Goal: Task Accomplishment & Management: Manage account settings

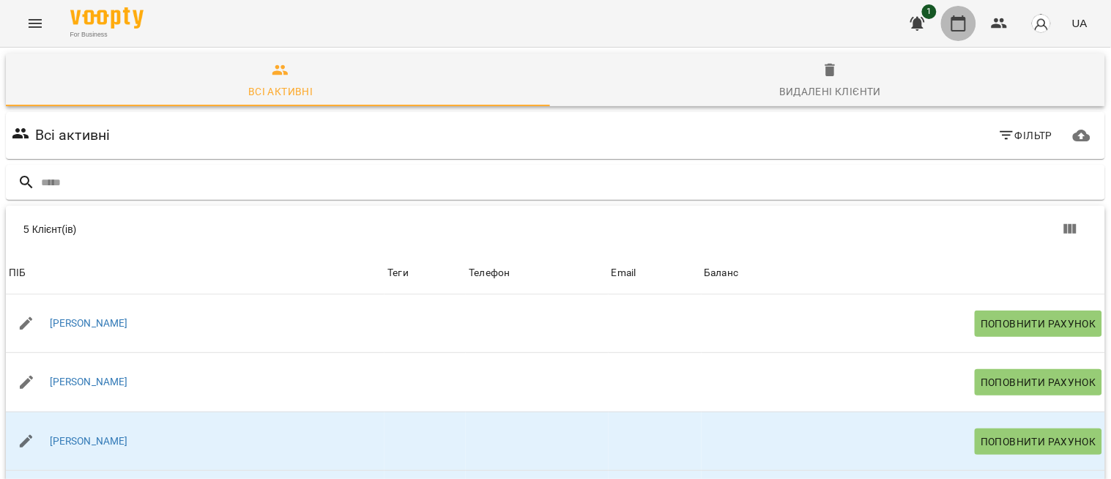
click at [959, 21] on icon "button" at bounding box center [959, 24] width 18 height 18
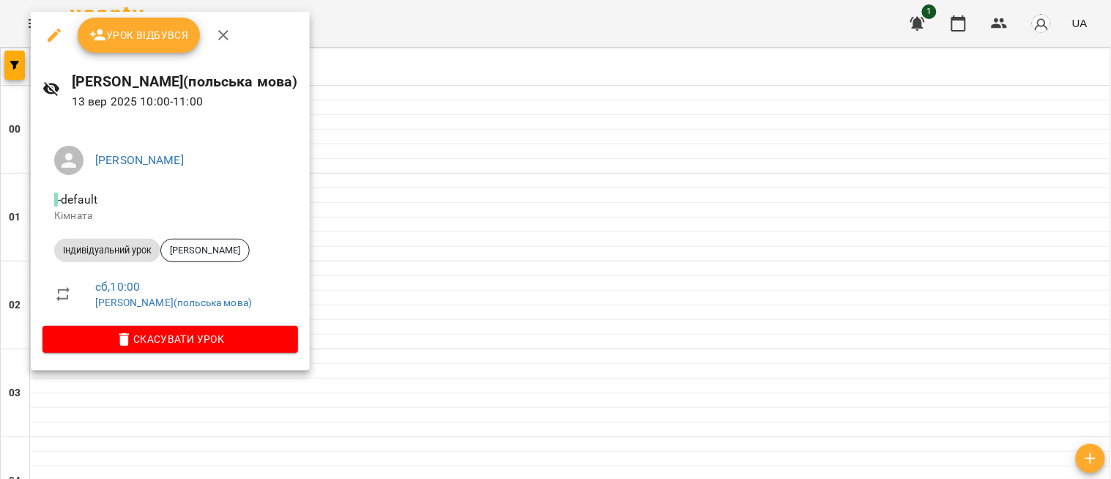
click at [122, 34] on span "Урок відбувся" at bounding box center [139, 35] width 100 height 18
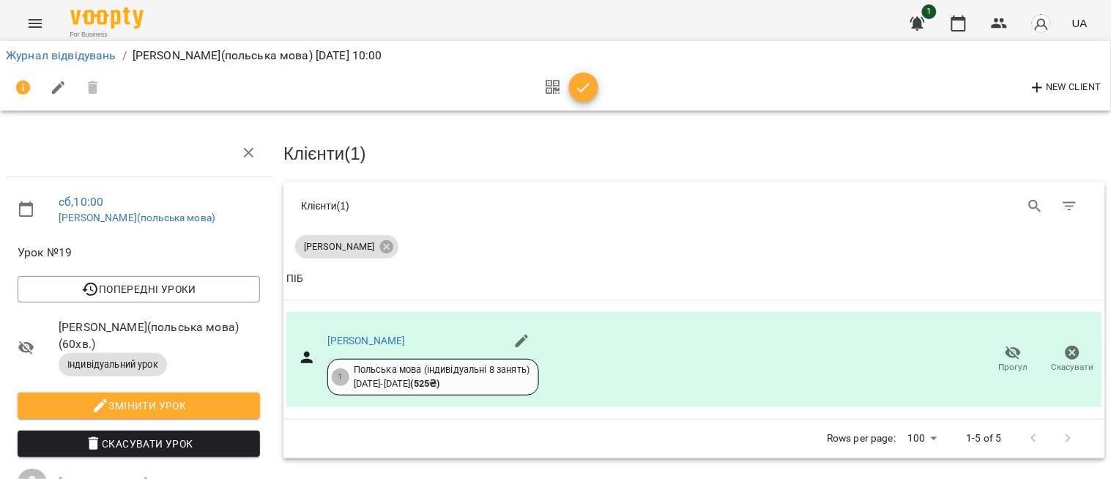
click at [575, 86] on icon "button" at bounding box center [584, 88] width 18 height 18
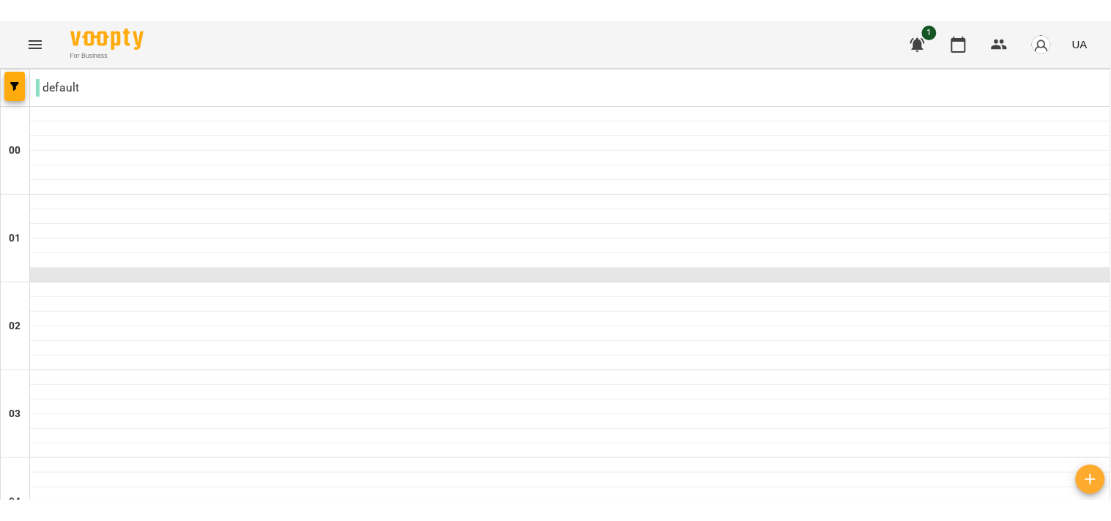
scroll to position [836, 0]
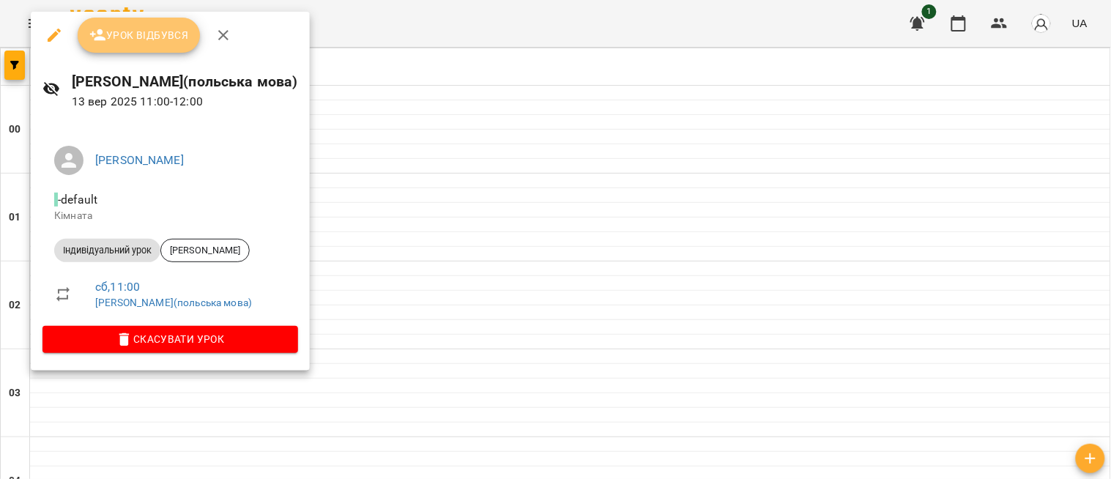
click at [136, 26] on span "Урок відбувся" at bounding box center [139, 35] width 100 height 18
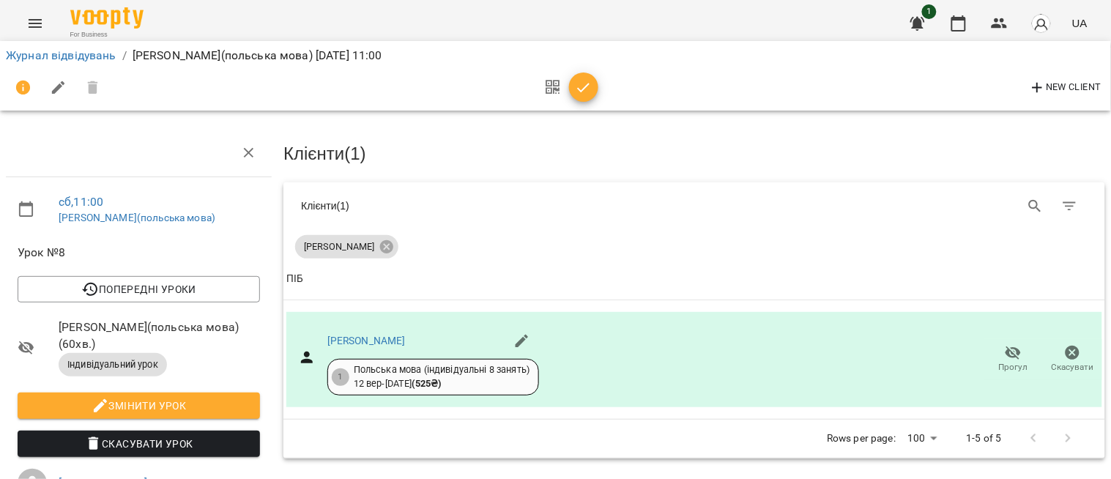
click at [584, 99] on button "button" at bounding box center [583, 87] width 29 height 29
